Goal: Information Seeking & Learning: Learn about a topic

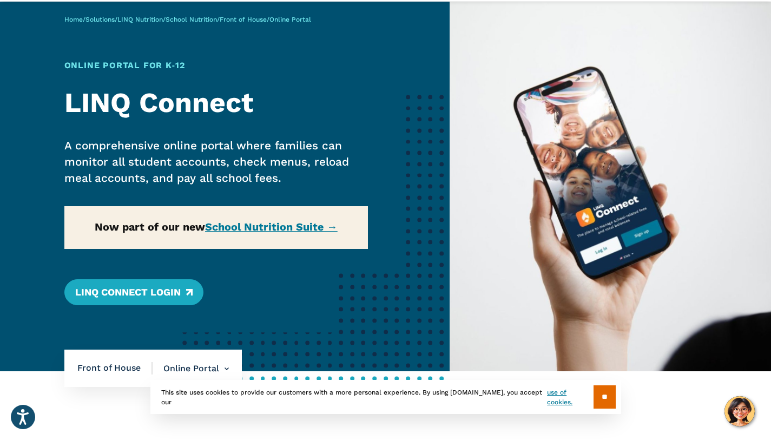
scroll to position [68, 0]
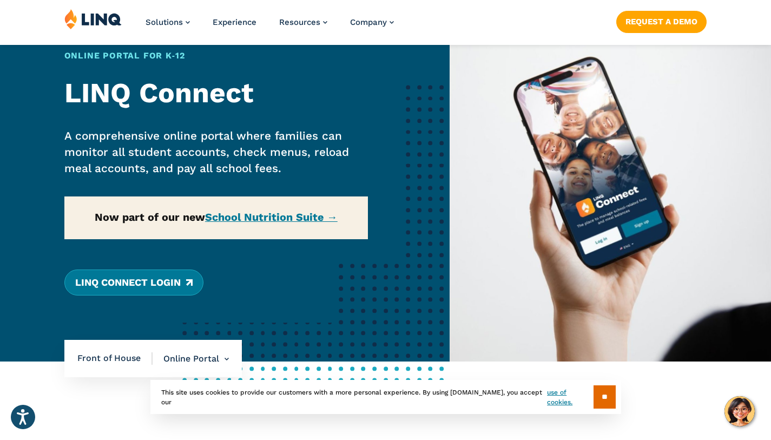
click at [163, 290] on link "LINQ Connect Login" at bounding box center [133, 282] width 139 height 26
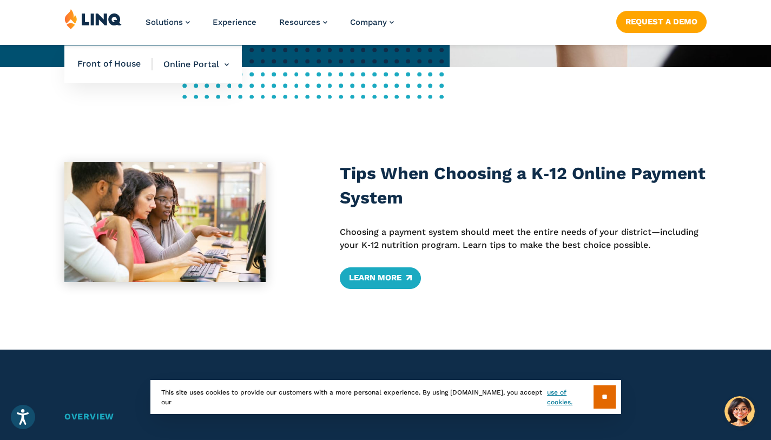
scroll to position [364, 0]
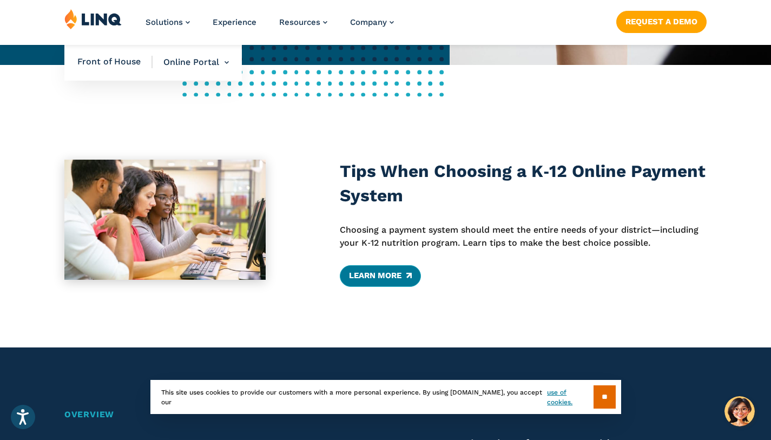
click at [379, 275] on link "Learn More" at bounding box center [380, 276] width 81 height 22
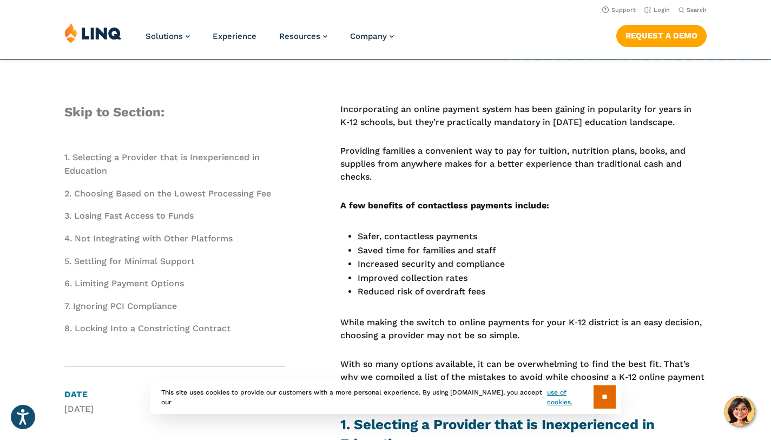
scroll to position [365, 0]
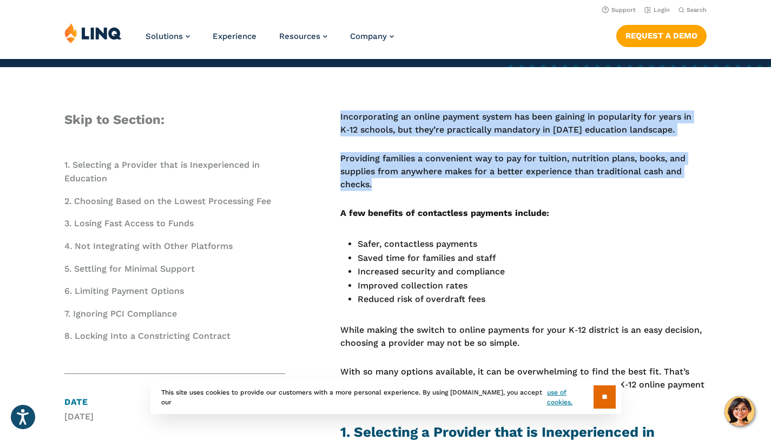
drag, startPoint x: 341, startPoint y: 118, endPoint x: 381, endPoint y: 193, distance: 85.0
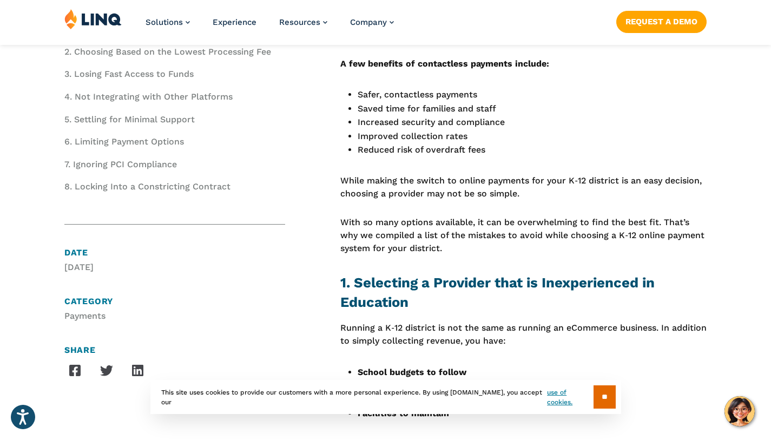
scroll to position [516, 0]
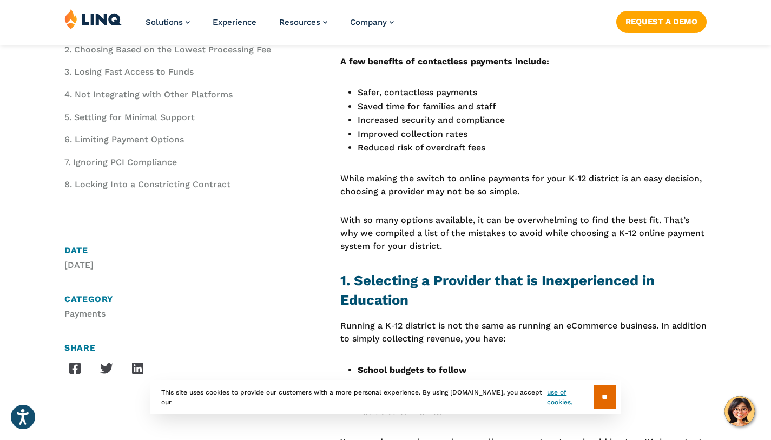
click at [381, 193] on p "While making the switch to online payments for your K‑12 district is an easy de…" at bounding box center [523, 185] width 366 height 27
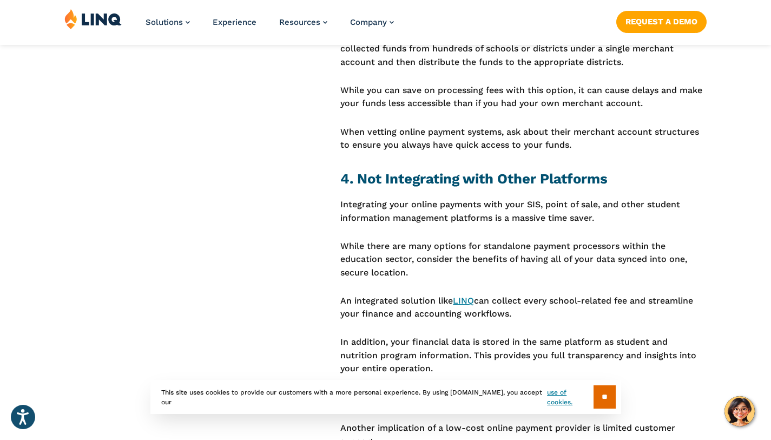
scroll to position [1342, 0]
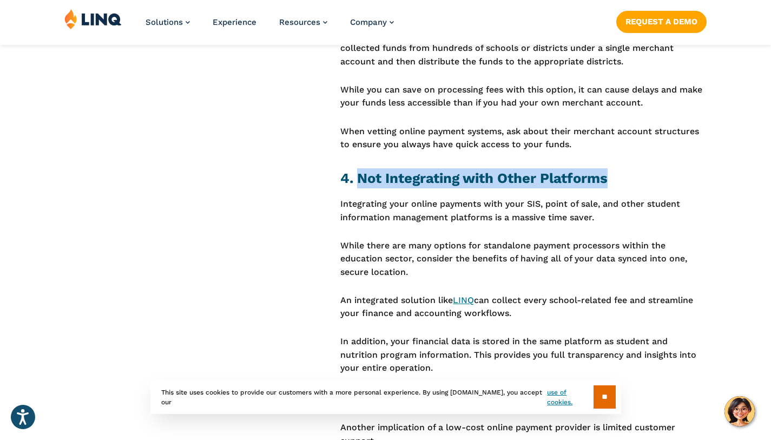
drag, startPoint x: 360, startPoint y: 181, endPoint x: 611, endPoint y: 181, distance: 251.1
click at [614, 183] on h2 "4. Not Integrating with Other Platforms" at bounding box center [523, 178] width 366 height 20
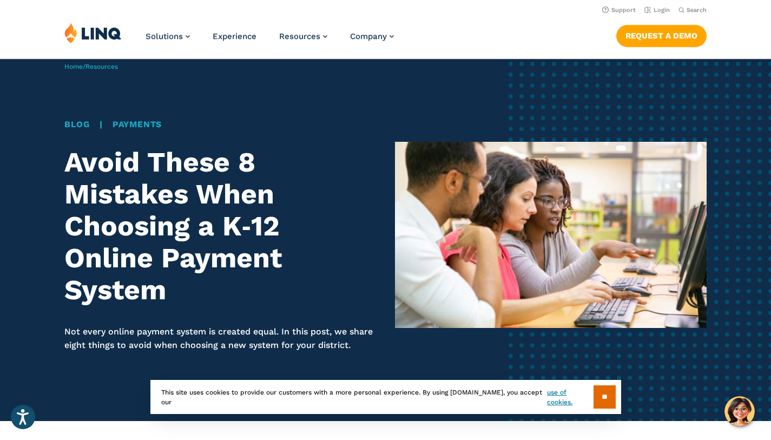
scroll to position [0, 0]
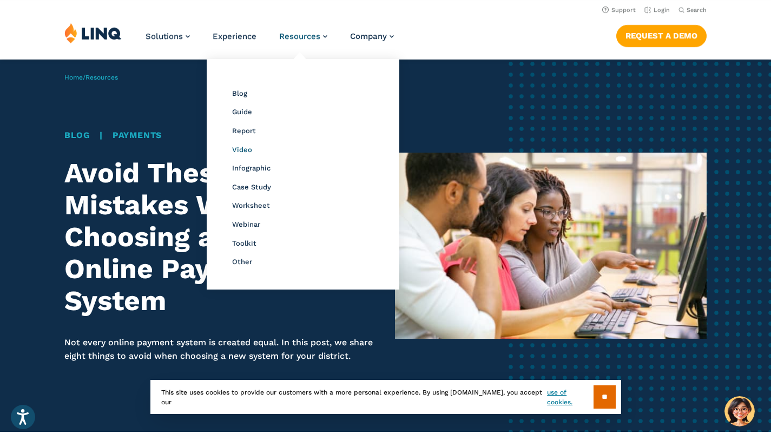
click at [245, 149] on span "Video" at bounding box center [242, 150] width 20 height 8
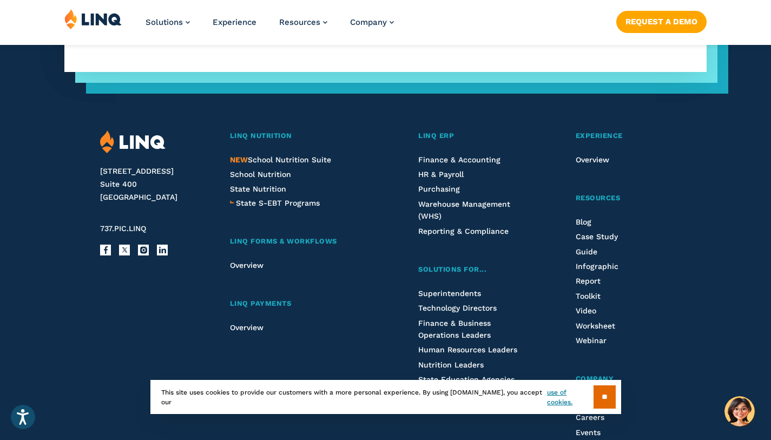
scroll to position [1933, 0]
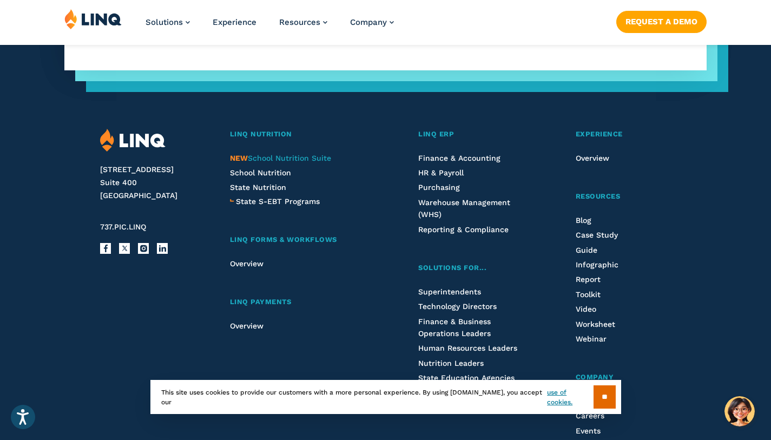
click at [273, 160] on span "NEW School Nutrition Suite" at bounding box center [280, 158] width 101 height 9
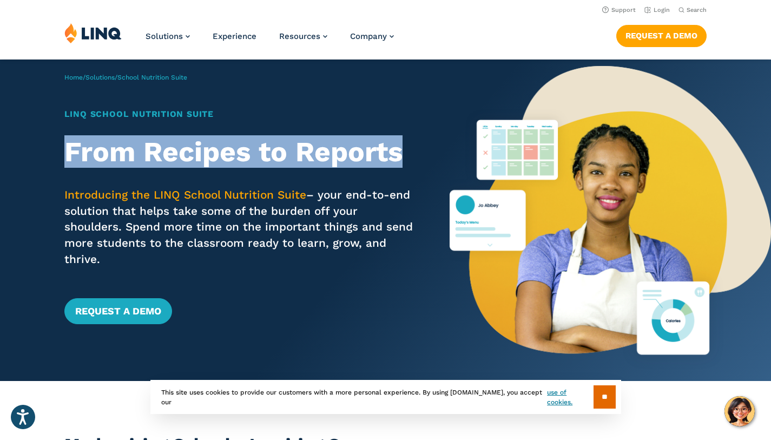
drag, startPoint x: 64, startPoint y: 155, endPoint x: 432, endPoint y: 149, distance: 368.5
click at [432, 149] on div "Home / Solutions / School Nutrition Suite LINQ School Nutrition Suite From Reci…" at bounding box center [225, 220] width 450 height 321
click at [432, 150] on div "Home / Solutions / School Nutrition Suite LINQ School Nutrition Suite From Reci…" at bounding box center [225, 220] width 450 height 321
drag, startPoint x: 422, startPoint y: 153, endPoint x: 73, endPoint y: 144, distance: 349.6
click at [72, 144] on div "Home / Solutions / School Nutrition Suite LINQ School Nutrition Suite From Reci…" at bounding box center [225, 220] width 450 height 321
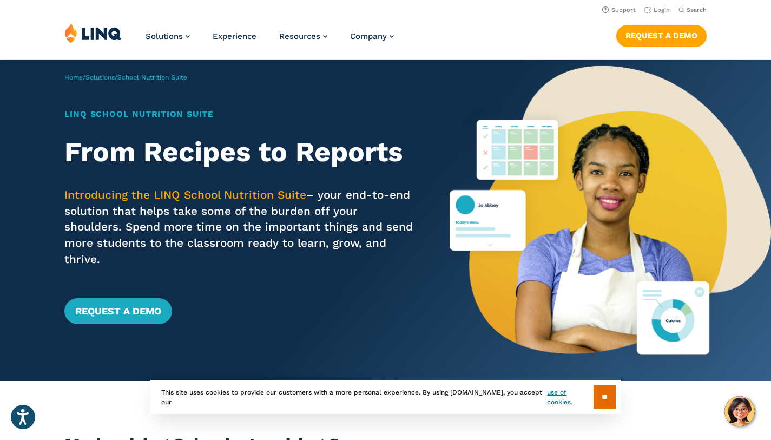
click at [215, 236] on p "Introducing the LINQ School Nutrition Suite – your end-to-end solution that hel…" at bounding box center [241, 227] width 354 height 81
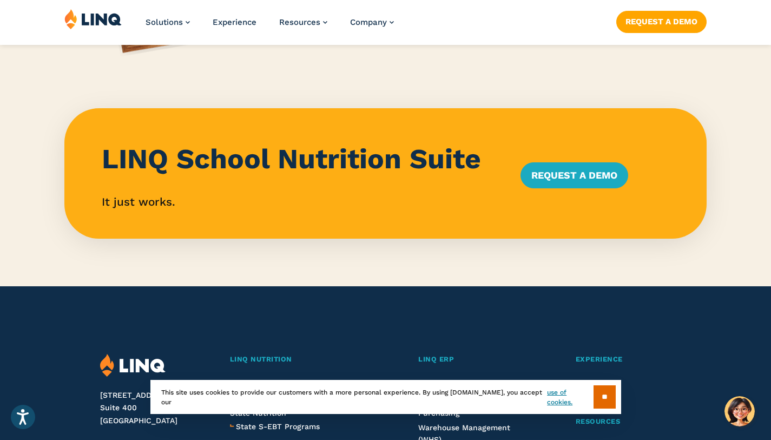
scroll to position [1009, 0]
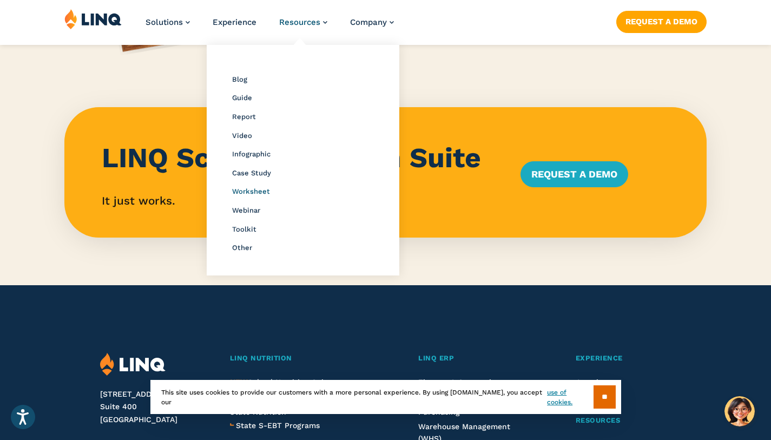
click at [245, 188] on span "Worksheet" at bounding box center [251, 191] width 38 height 8
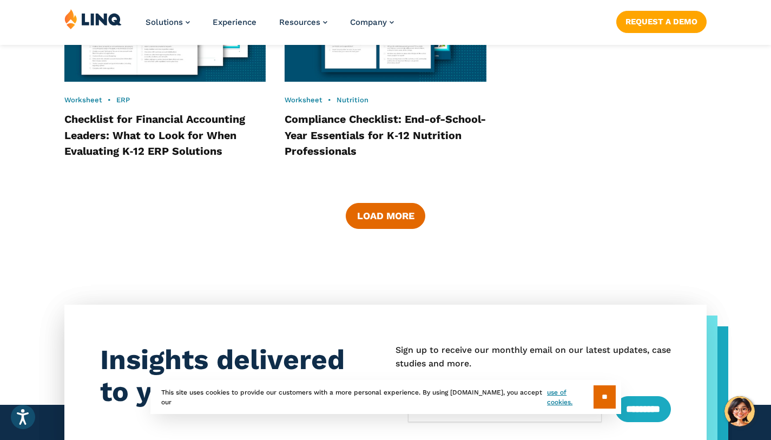
scroll to position [1623, 0]
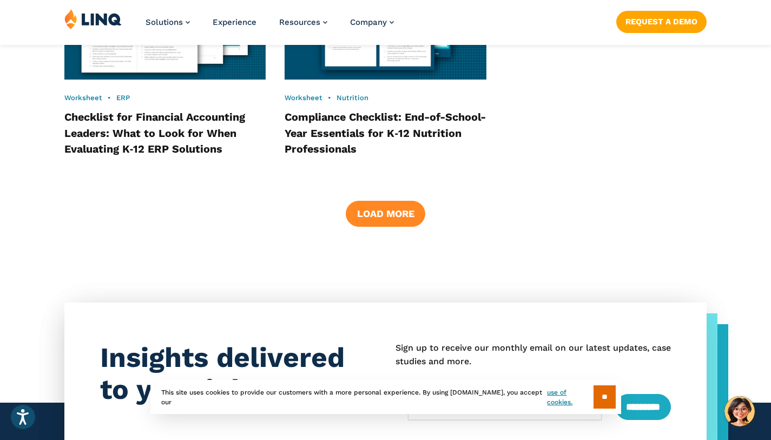
click at [413, 213] on button "Load More" at bounding box center [385, 214] width 79 height 26
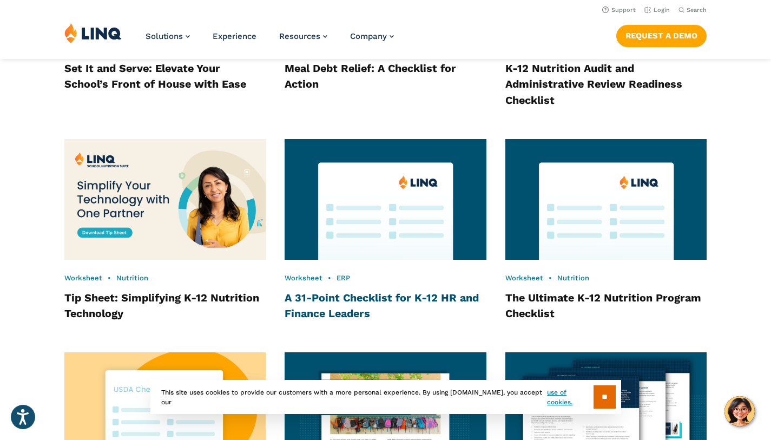
scroll to position [998, 0]
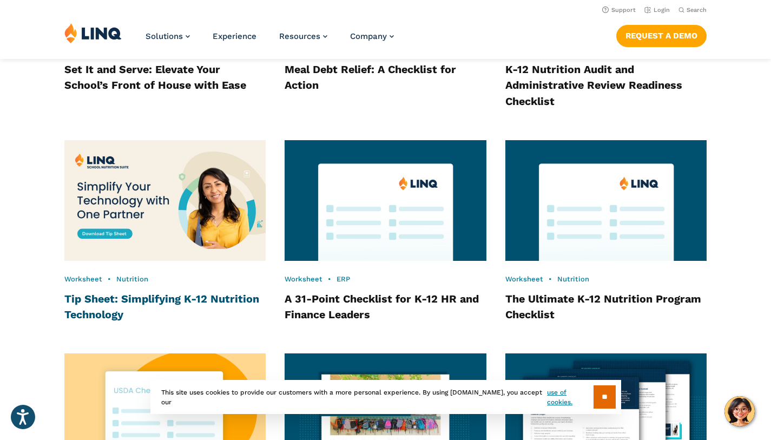
click at [134, 302] on link "Tip Sheet: Simplifying K-12 Nutrition Technology" at bounding box center [161, 307] width 195 height 29
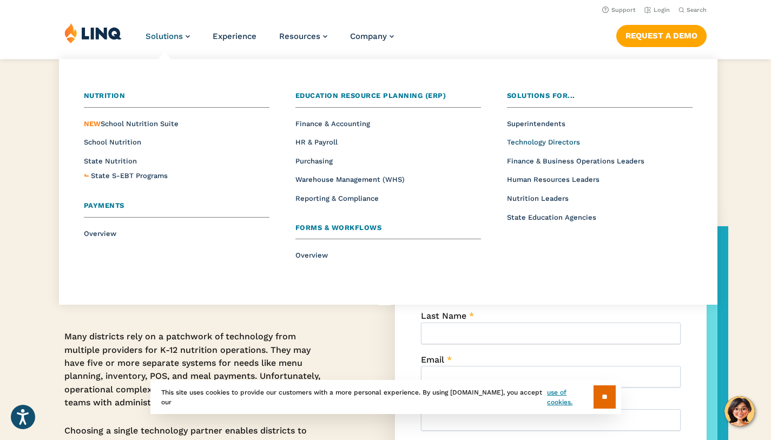
click at [540, 143] on span "Technology Directors" at bounding box center [543, 142] width 73 height 8
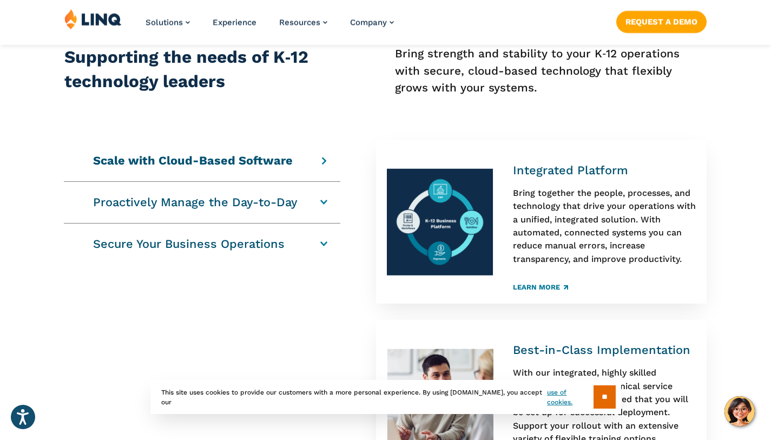
scroll to position [507, 0]
click at [302, 200] on h4 "Proactively Manage the Day-to-Day" at bounding box center [197, 201] width 209 height 15
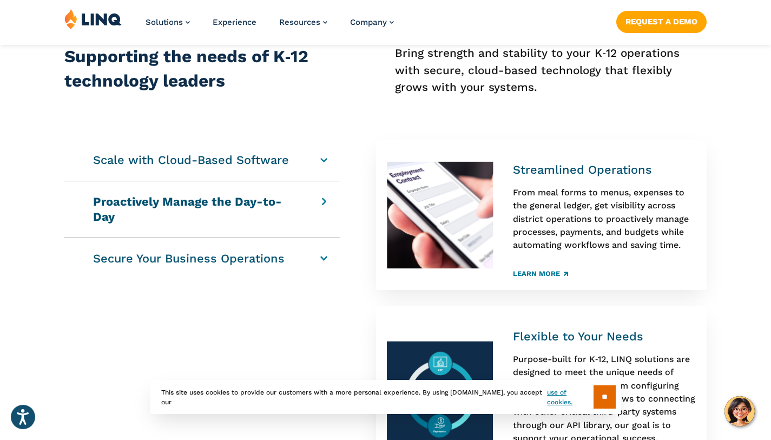
click at [322, 241] on div "Secure Your Business Operations Safe and Secure Data From solution design, deve…" at bounding box center [202, 258] width 276 height 41
click at [302, 251] on h4 "Secure Your Business Operations" at bounding box center [197, 258] width 209 height 15
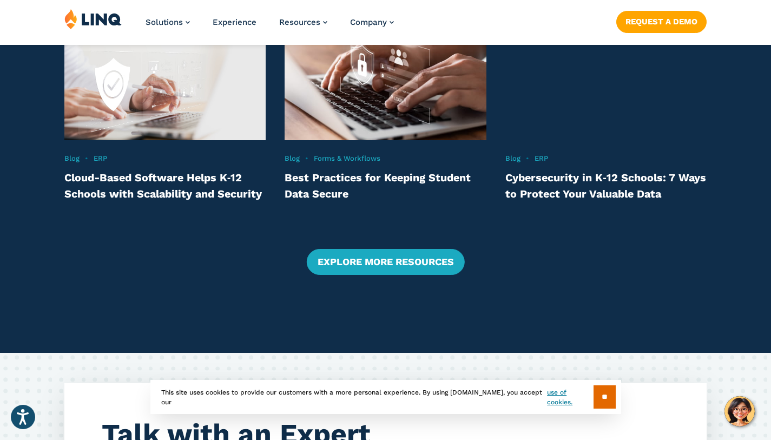
scroll to position [1438, 0]
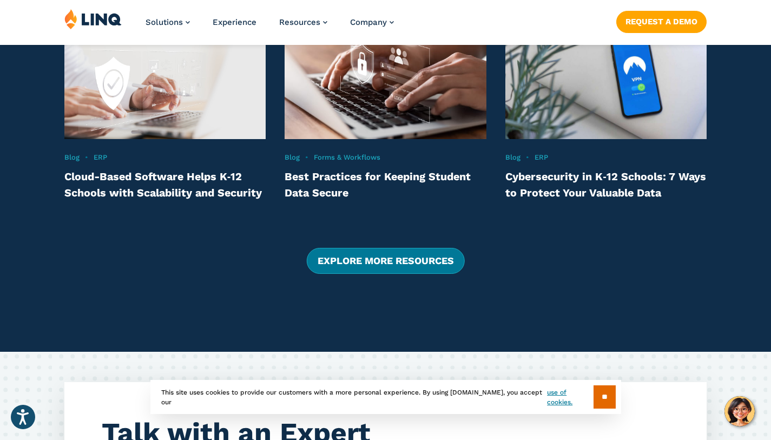
click at [330, 257] on link "Explore More Resources" at bounding box center [385, 261] width 158 height 26
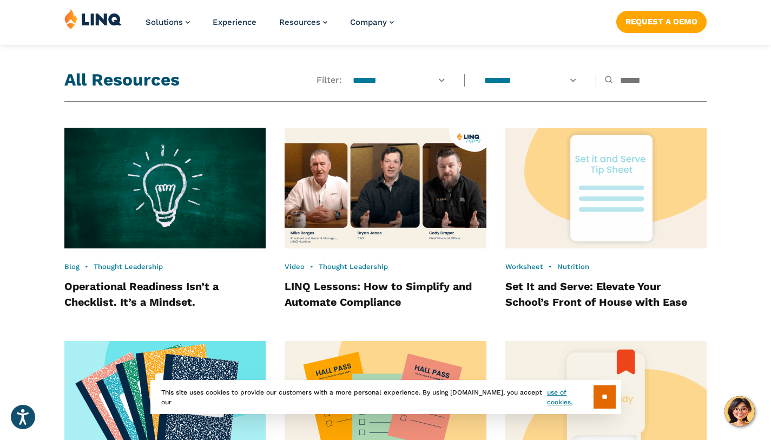
scroll to position [789, 0]
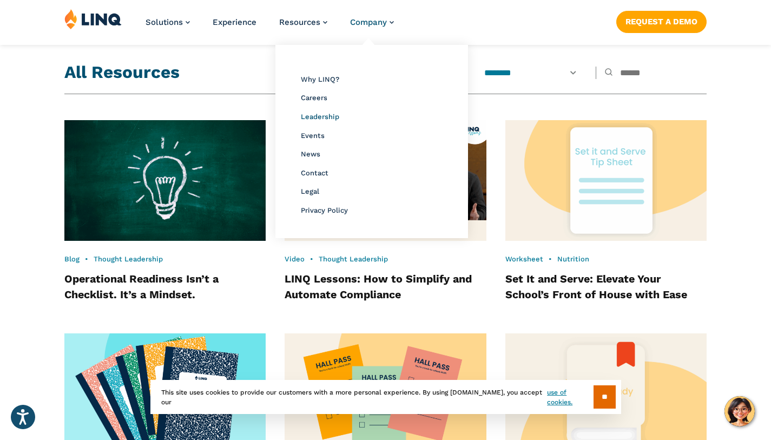
click at [311, 116] on span "Leadership" at bounding box center [320, 117] width 38 height 8
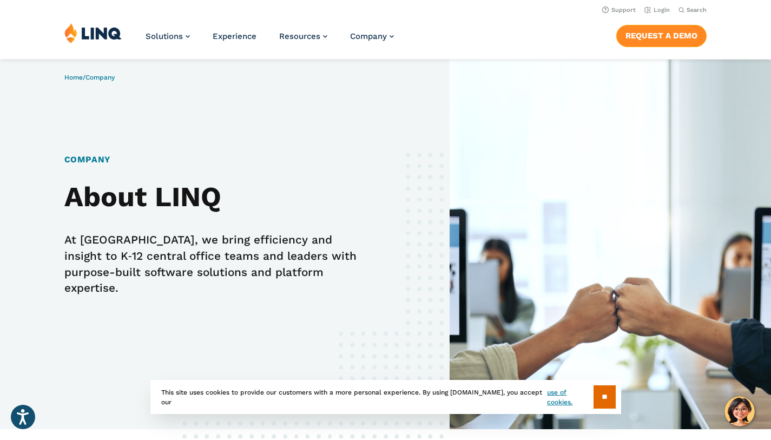
click at [680, 37] on link "Request a Demo" at bounding box center [661, 36] width 90 height 22
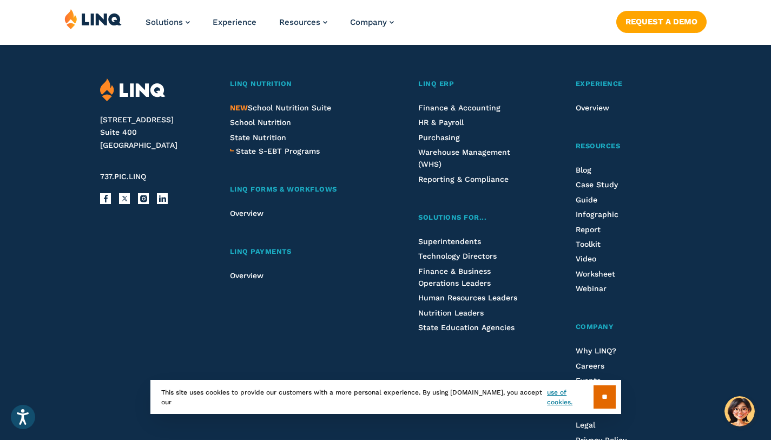
scroll to position [1057, 0]
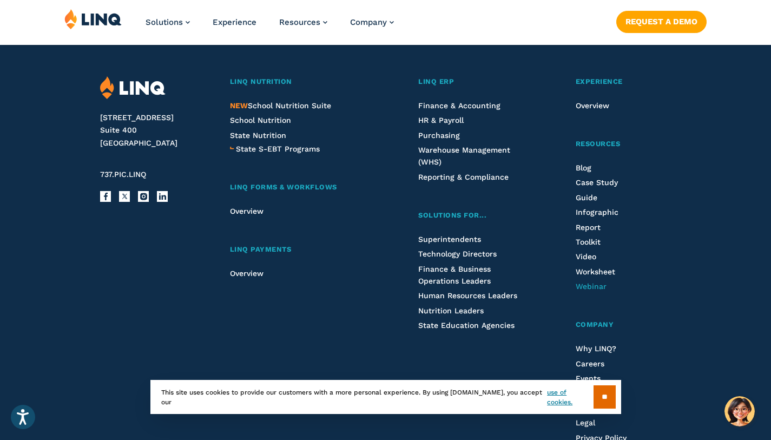
click at [587, 288] on span "Webinar" at bounding box center [591, 286] width 31 height 9
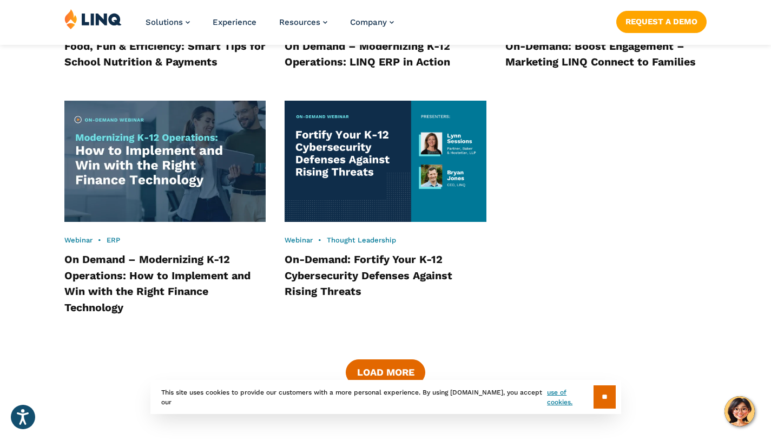
scroll to position [1482, 0]
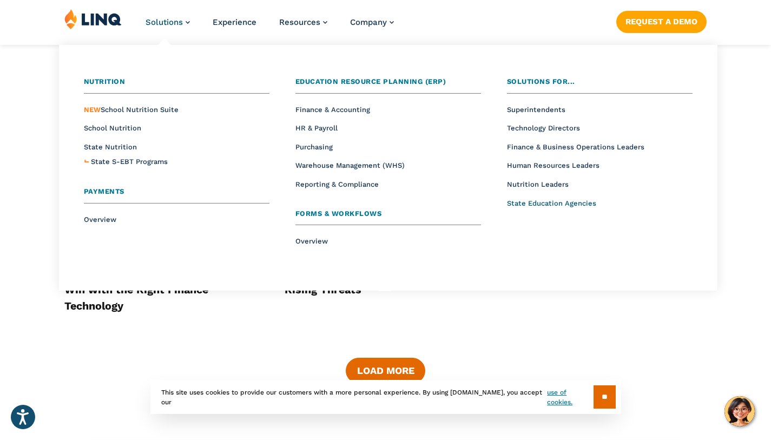
click at [549, 202] on span "State Education Agencies" at bounding box center [551, 203] width 89 height 8
